Goal: Information Seeking & Learning: Learn about a topic

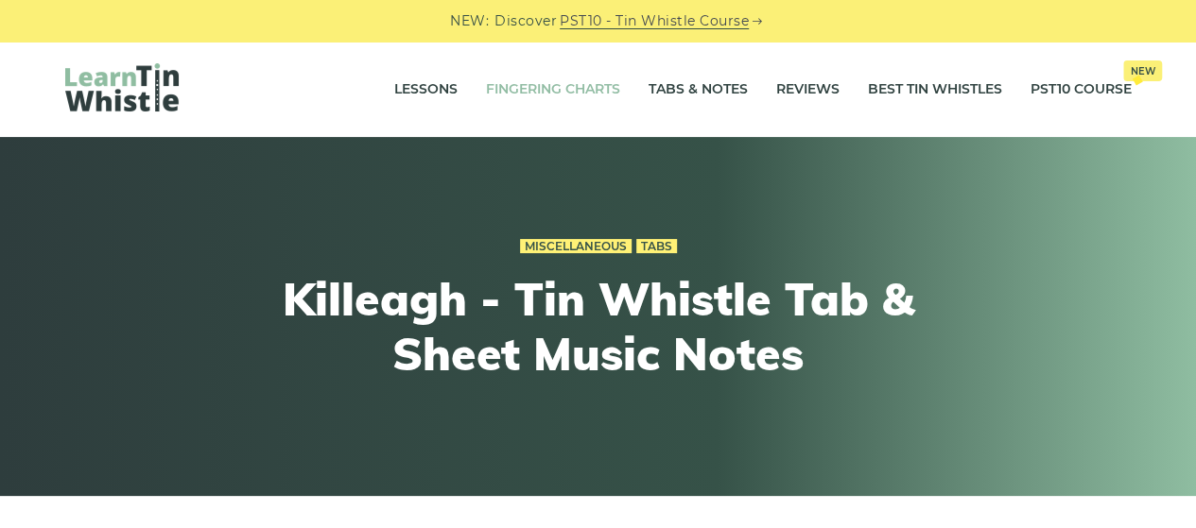
click at [547, 89] on link "Fingering Charts" at bounding box center [553, 89] width 134 height 47
